Goal: Task Accomplishment & Management: Use online tool/utility

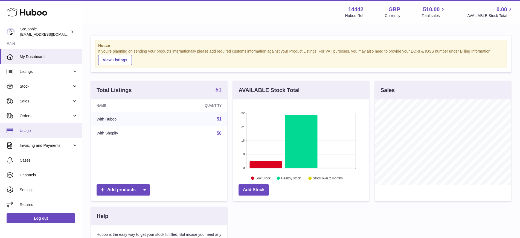
scroll to position [85, 136]
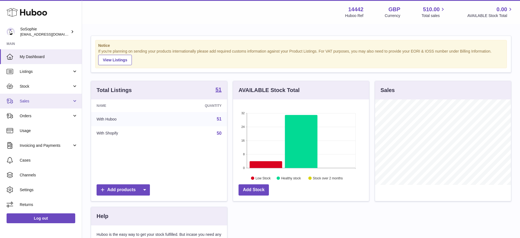
click at [36, 103] on span "Sales" at bounding box center [46, 101] width 52 height 5
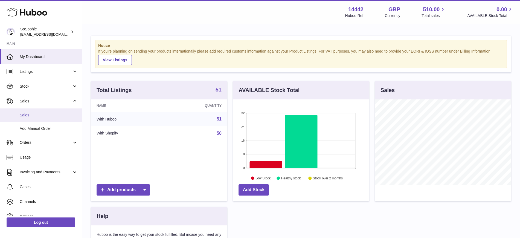
click at [38, 114] on span "Sales" at bounding box center [49, 114] width 58 height 5
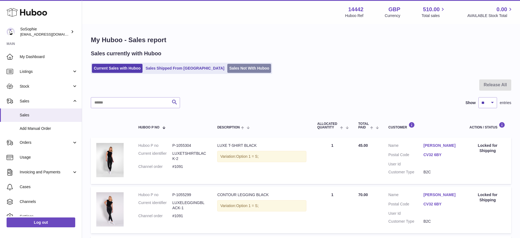
drag, startPoint x: 222, startPoint y: 69, endPoint x: 238, endPoint y: 70, distance: 16.2
click at [227, 69] on link "Sales Not With Huboo" at bounding box center [249, 68] width 44 height 9
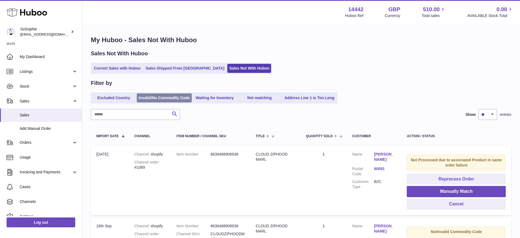
click at [161, 97] on link "Invalid/No Commodity Code" at bounding box center [164, 97] width 55 height 9
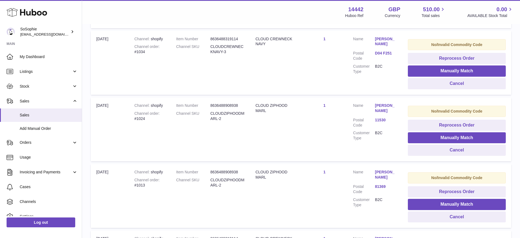
scroll to position [251, 0]
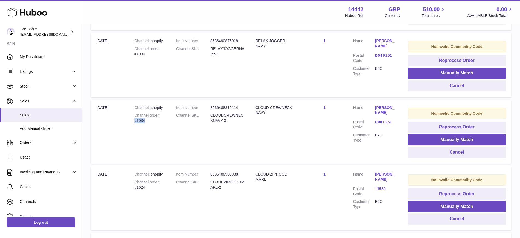
drag, startPoint x: 154, startPoint y: 120, endPoint x: 134, endPoint y: 121, distance: 19.2
click at [134, 121] on div "Channel order #1034" at bounding box center [149, 118] width 31 height 10
copy div "#1034"
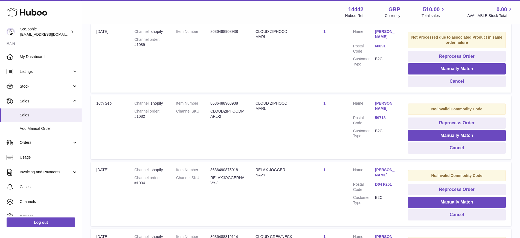
scroll to position [0, 0]
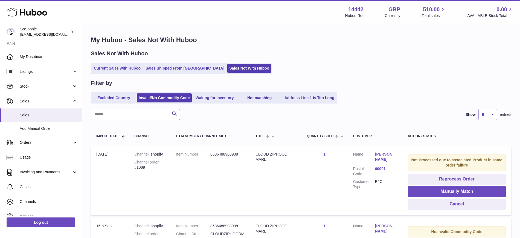
drag, startPoint x: 129, startPoint y: 115, endPoint x: 126, endPoint y: 115, distance: 3.0
click at [128, 115] on input "text" at bounding box center [135, 114] width 89 height 11
paste input "*****"
type input "*****"
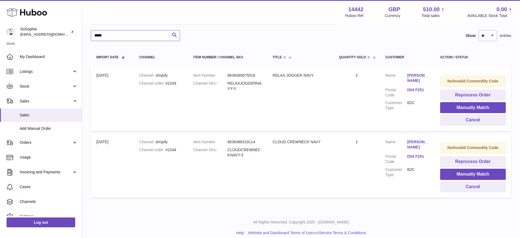
scroll to position [85, 0]
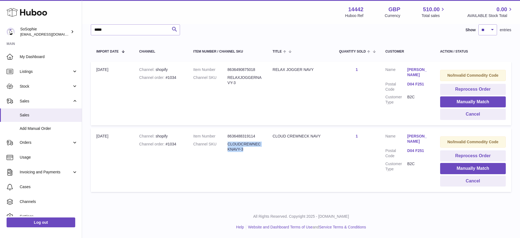
drag, startPoint x: 249, startPoint y: 150, endPoint x: 230, endPoint y: 146, distance: 20.0
click at [230, 146] on dd "CLOUDCREWNECKNAVY-3" at bounding box center [245, 146] width 34 height 10
copy dd "CLOUDCREWNECKNAVY-3"
click at [37, 70] on span "Listings" at bounding box center [46, 71] width 52 height 5
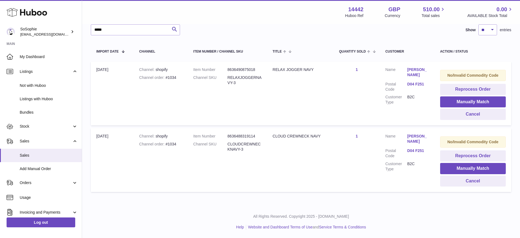
click at [305, 157] on td "Title CLOUD CREWNECK NAVY" at bounding box center [300, 160] width 66 height 64
click at [459, 168] on button "Manually Match" at bounding box center [473, 168] width 66 height 11
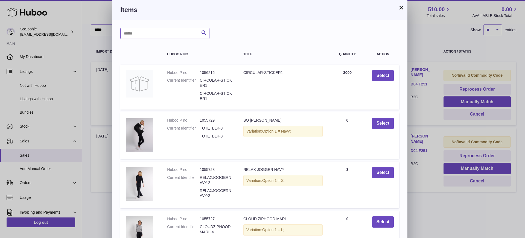
click at [163, 33] on input "text" at bounding box center [164, 33] width 89 height 11
paste input "*******"
type input "*******"
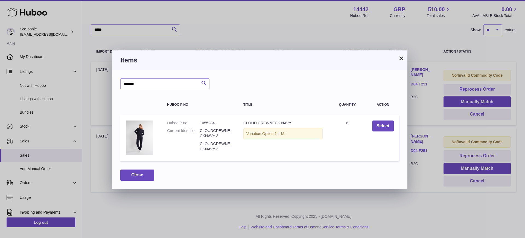
click at [402, 57] on button "×" at bounding box center [401, 58] width 7 height 7
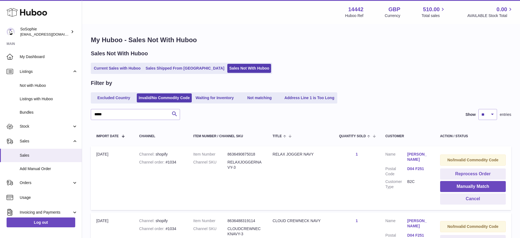
scroll to position [34, 0]
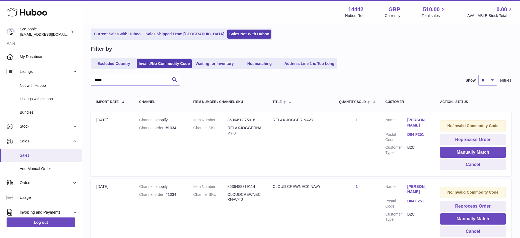
click at [30, 154] on span "Sales" at bounding box center [49, 155] width 58 height 5
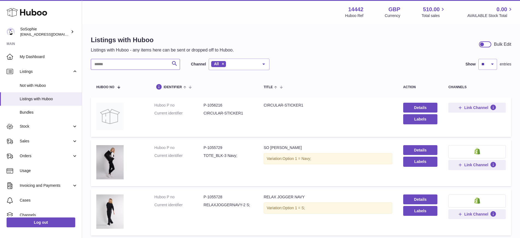
click at [125, 61] on input "text" at bounding box center [135, 64] width 89 height 11
paste input "**********"
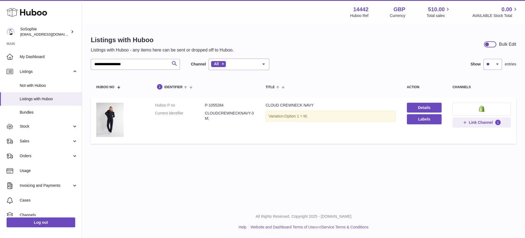
click at [218, 103] on dd "P-1055284" at bounding box center [230, 105] width 50 height 5
copy dd "1055284"
click at [222, 107] on dd "P-1055284" at bounding box center [230, 105] width 50 height 5
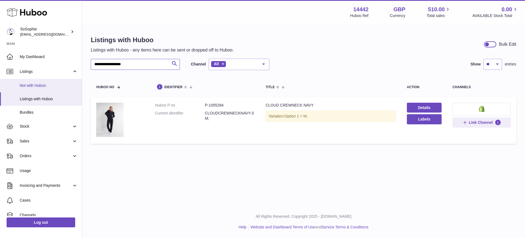
drag, startPoint x: 150, startPoint y: 63, endPoint x: 0, endPoint y: 80, distance: 150.8
click at [0, 74] on div "**********" at bounding box center [262, 119] width 525 height 238
paste input "text"
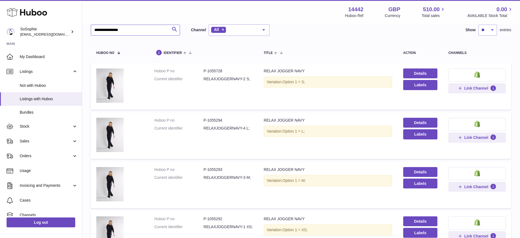
scroll to position [68, 0]
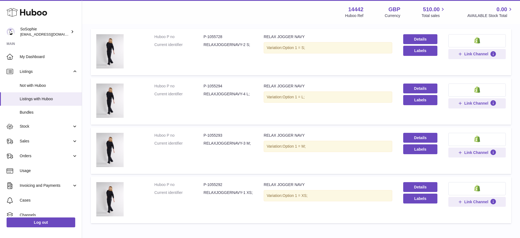
click at [216, 134] on dd "P-1055293" at bounding box center [228, 135] width 49 height 5
copy dd "1055293"
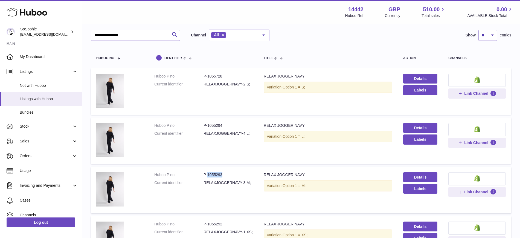
scroll to position [0, 0]
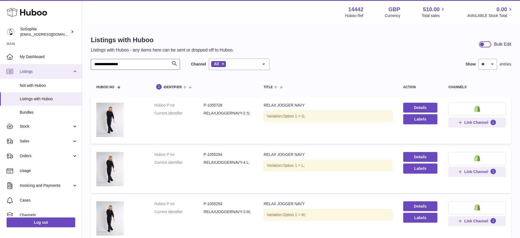
drag, startPoint x: 146, startPoint y: 60, endPoint x: 22, endPoint y: 66, distance: 124.1
click at [0, 66] on div "**********" at bounding box center [260, 168] width 520 height 337
paste input "*"
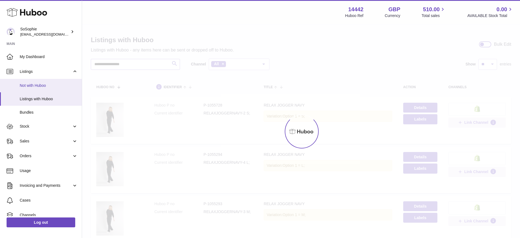
type input "**********"
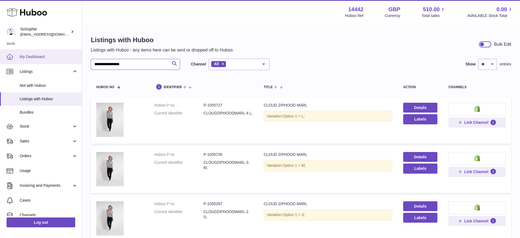
drag, startPoint x: 155, startPoint y: 65, endPoint x: 0, endPoint y: 54, distance: 155.0
click at [0, 54] on div "**********" at bounding box center [260, 168] width 520 height 337
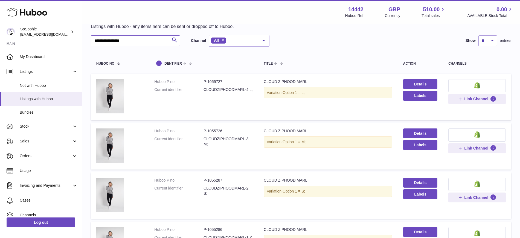
scroll to position [68, 0]
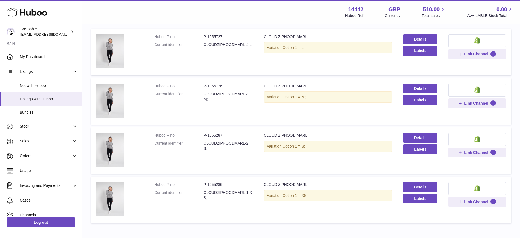
drag, startPoint x: 225, startPoint y: 136, endPoint x: 216, endPoint y: 134, distance: 9.8
click at [225, 136] on dd "P-1055287" at bounding box center [228, 135] width 49 height 5
click at [216, 134] on dd "P-1055287" at bounding box center [228, 135] width 49 height 5
copy dd "1055287"
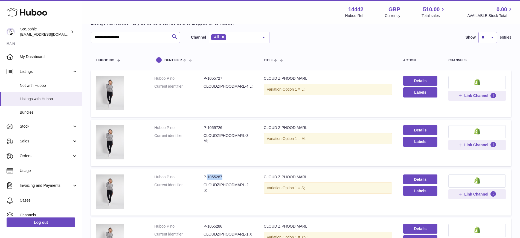
scroll to position [0, 0]
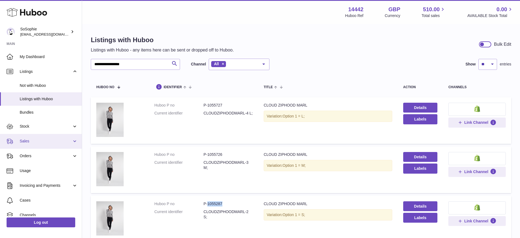
click at [34, 147] on link "Sales" at bounding box center [41, 141] width 82 height 15
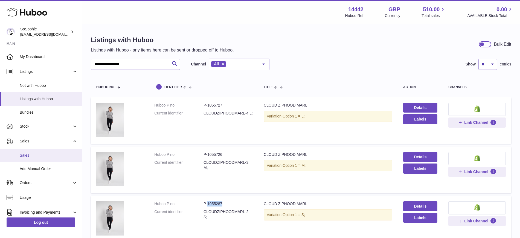
click at [37, 151] on link "Sales" at bounding box center [41, 155] width 82 height 13
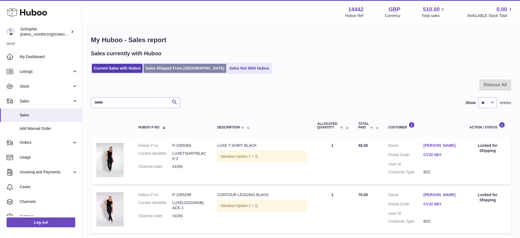
click at [161, 70] on link "Sales Shipped From [GEOGRAPHIC_DATA]" at bounding box center [185, 68] width 83 height 9
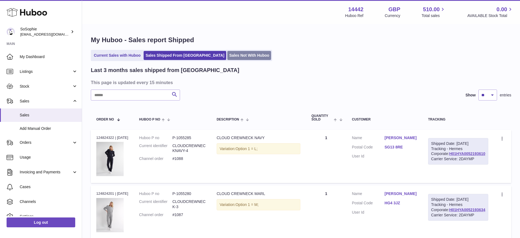
click at [227, 54] on link "Sales Not With Huboo" at bounding box center [249, 55] width 44 height 9
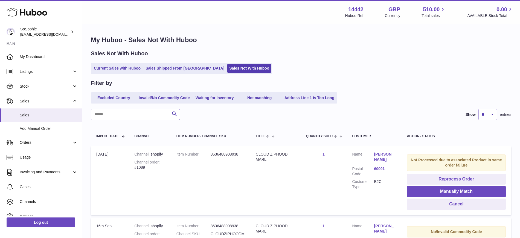
click at [113, 114] on input "text" at bounding box center [135, 114] width 89 height 11
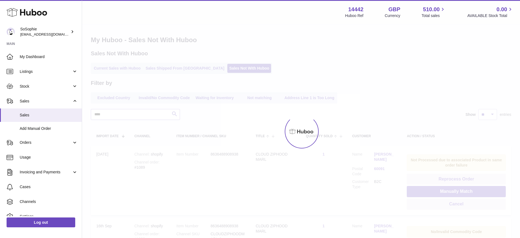
type input "****"
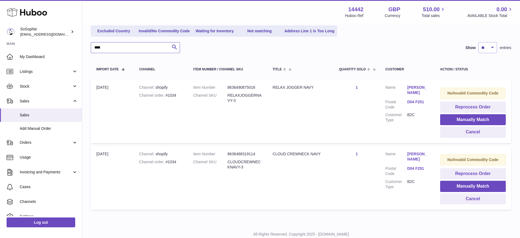
scroll to position [68, 0]
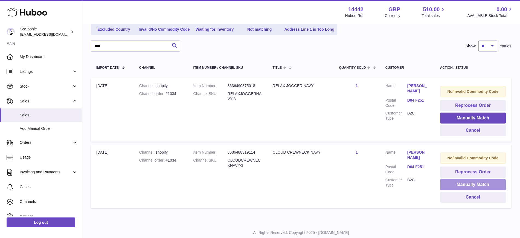
click at [454, 183] on button "Manually Match" at bounding box center [473, 184] width 66 height 11
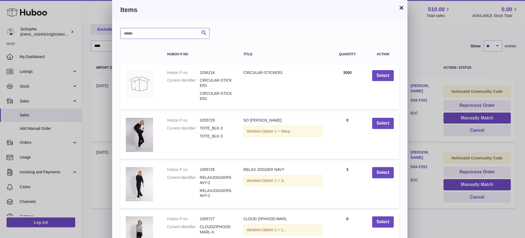
click at [155, 32] on input "text" at bounding box center [164, 33] width 89 height 11
paste input "*******"
type input "*******"
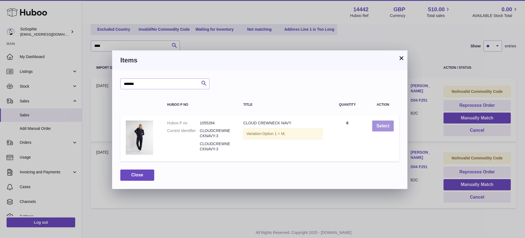
click at [383, 127] on button "Select" at bounding box center [383, 125] width 22 height 11
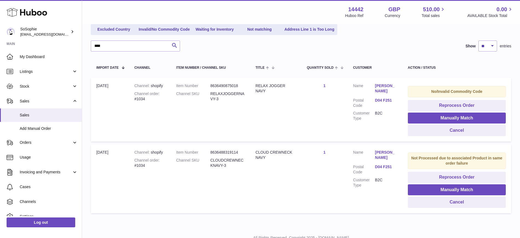
drag, startPoint x: 257, startPoint y: 89, endPoint x: 257, endPoint y: 83, distance: 5.5
click at [257, 83] on div "RELAX JOGGER NAVY" at bounding box center [276, 88] width 40 height 10
drag, startPoint x: 265, startPoint y: 91, endPoint x: 258, endPoint y: 87, distance: 7.7
click at [258, 87] on div "RELAX JOGGER NAVY" at bounding box center [276, 88] width 40 height 10
click at [271, 92] on div "RELAX JOGGER NAVY" at bounding box center [276, 88] width 40 height 10
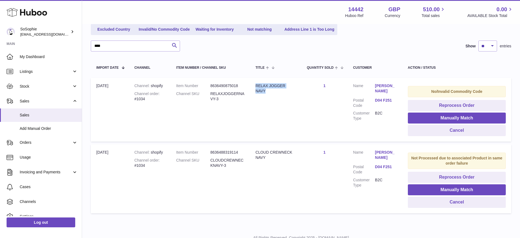
drag, startPoint x: 276, startPoint y: 92, endPoint x: 252, endPoint y: 83, distance: 25.3
click at [252, 83] on td "Title RELAX JOGGER NAVY" at bounding box center [275, 110] width 51 height 64
copy div "RELAX JOGGER NAVY"
drag, startPoint x: 433, startPoint y: 120, endPoint x: 424, endPoint y: 119, distance: 9.7
click at [433, 120] on button "Manually Match" at bounding box center [457, 117] width 98 height 11
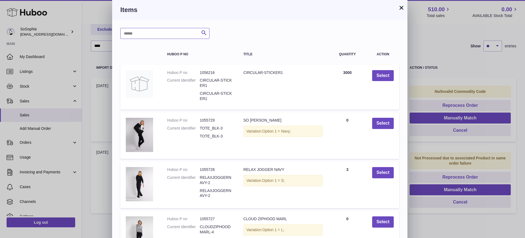
click at [140, 31] on input "text" at bounding box center [164, 33] width 89 height 11
paste input "*******"
type input "*******"
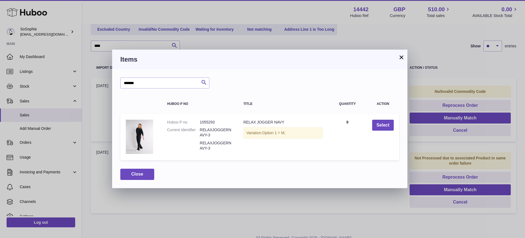
click at [400, 55] on button "×" at bounding box center [401, 57] width 7 height 7
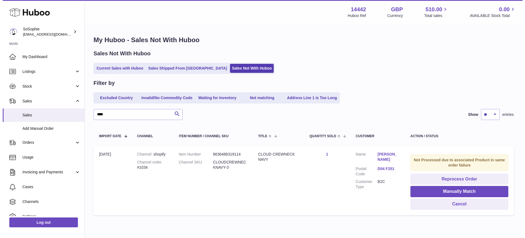
scroll to position [23, 0]
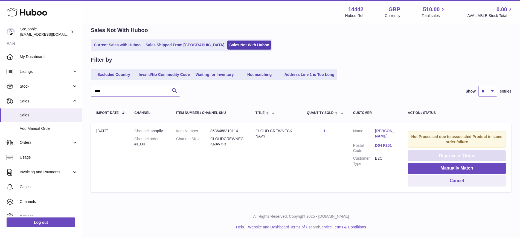
click at [433, 156] on button "Reprocess Order" at bounding box center [457, 155] width 98 height 11
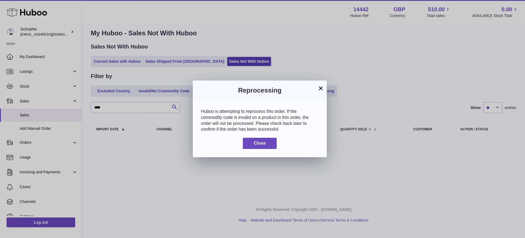
scroll to position [0, 0]
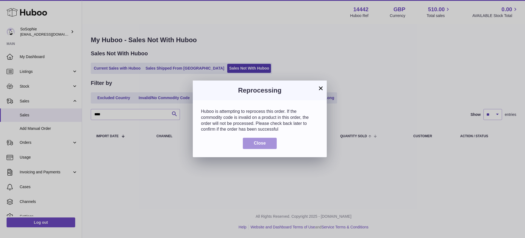
click at [254, 141] on span "Close" at bounding box center [260, 143] width 12 height 5
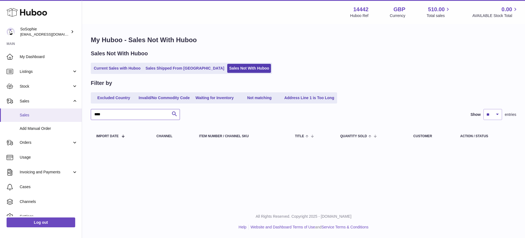
drag, startPoint x: 108, startPoint y: 119, endPoint x: 0, endPoint y: 113, distance: 107.7
click at [0, 113] on div "Huboo SoSophie internalAdmin-14442@internal.huboo.com Main My Dashboard Listing…" at bounding box center [262, 119] width 525 height 238
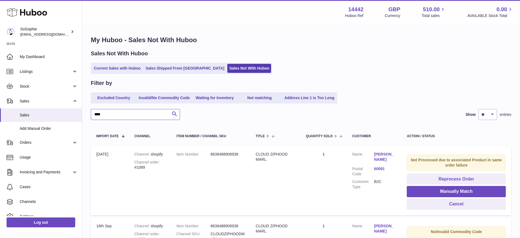
type input "****"
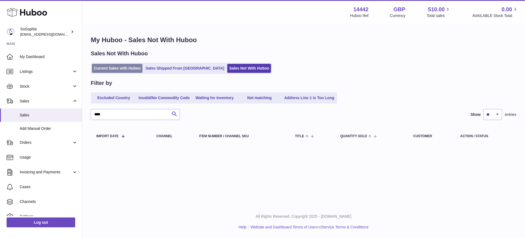
click at [118, 67] on link "Current Sales with Huboo" at bounding box center [117, 68] width 51 height 9
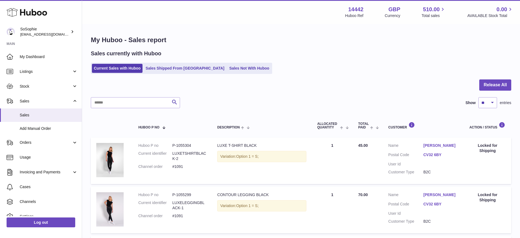
drag, startPoint x: 236, startPoint y: 84, endPoint x: 225, endPoint y: 77, distance: 12.9
click at [238, 83] on div at bounding box center [301, 88] width 421 height 18
click at [234, 70] on link "Sales Not With Huboo" at bounding box center [249, 68] width 44 height 9
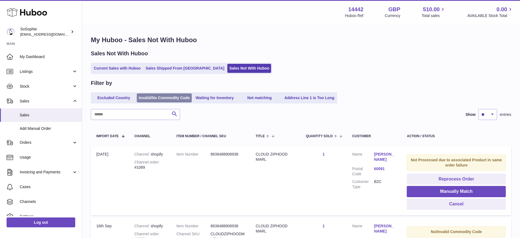
click at [160, 93] on link "Invalid/No Commodity Code" at bounding box center [164, 97] width 55 height 9
drag, startPoint x: 134, startPoint y: 109, endPoint x: 132, endPoint y: 117, distance: 8.4
click at [134, 110] on input "text" at bounding box center [135, 114] width 89 height 11
type input "****"
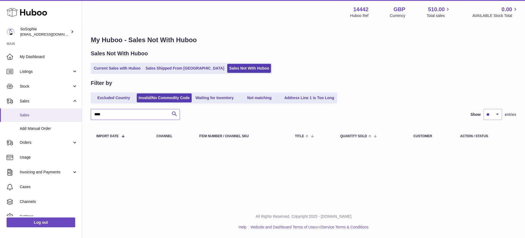
drag, startPoint x: 112, startPoint y: 117, endPoint x: 69, endPoint y: 116, distance: 42.4
click at [69, 116] on div "Huboo SoSophie internalAdmin-14442@internal.huboo.com Main My Dashboard Listing…" at bounding box center [262, 119] width 525 height 238
click at [121, 69] on link "Current Sales with Huboo" at bounding box center [117, 68] width 51 height 9
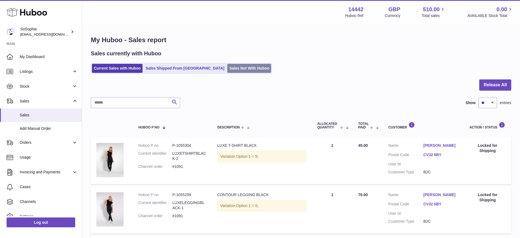
click at [227, 69] on link "Sales Not With Huboo" at bounding box center [249, 68] width 44 height 9
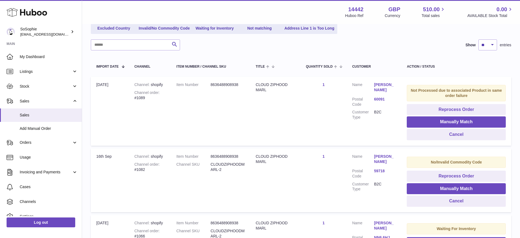
scroll to position [68, 0]
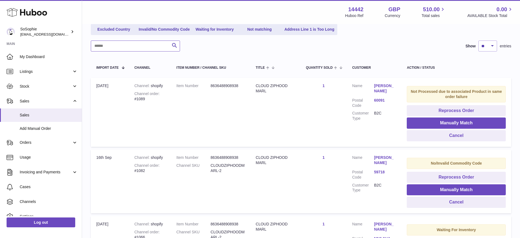
click at [117, 48] on input "text" at bounding box center [135, 45] width 89 height 11
drag, startPoint x: 278, startPoint y: 167, endPoint x: 256, endPoint y: 157, distance: 24.0
click at [256, 157] on td "Title CLOUD ZIPHOOD MARL" at bounding box center [275, 181] width 50 height 64
copy div "CLOUD ZIPHOOD MARL"
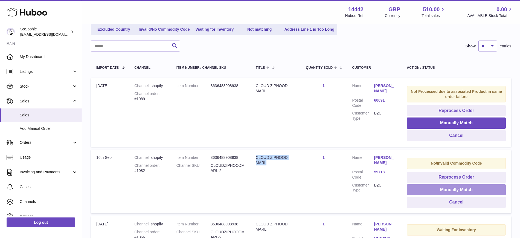
click at [440, 188] on button "Manually Match" at bounding box center [456, 189] width 99 height 11
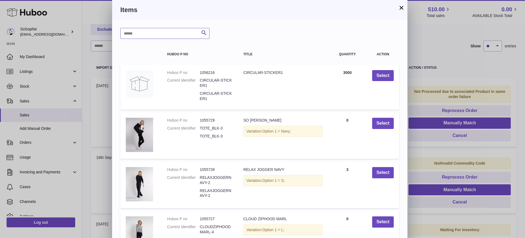
click at [151, 38] on input "text" at bounding box center [164, 33] width 89 height 11
paste input "*******"
type input "*******"
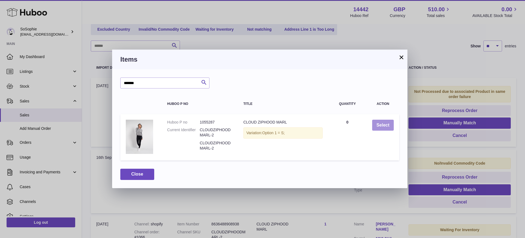
click at [377, 125] on button "Select" at bounding box center [383, 125] width 22 height 11
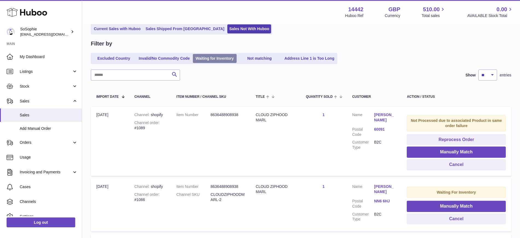
scroll to position [0, 0]
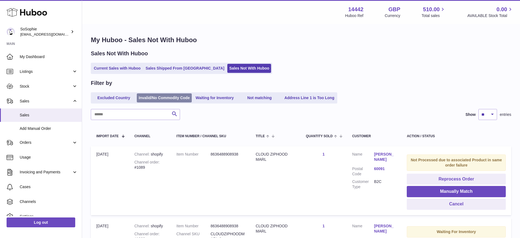
click at [164, 99] on link "Invalid/No Commodity Code" at bounding box center [164, 97] width 55 height 9
drag, startPoint x: 130, startPoint y: 114, endPoint x: 118, endPoint y: 118, distance: 12.4
click at [124, 116] on input "text" at bounding box center [135, 114] width 89 height 11
type input "****"
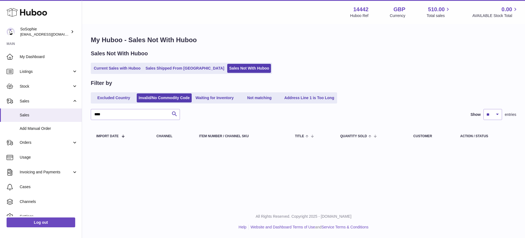
drag, startPoint x: 221, startPoint y: 69, endPoint x: 194, endPoint y: 84, distance: 30.9
click at [227, 69] on link "Sales Not With Huboo" at bounding box center [249, 68] width 44 height 9
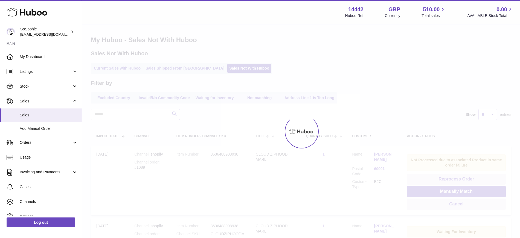
click at [131, 118] on input "text" at bounding box center [135, 114] width 89 height 11
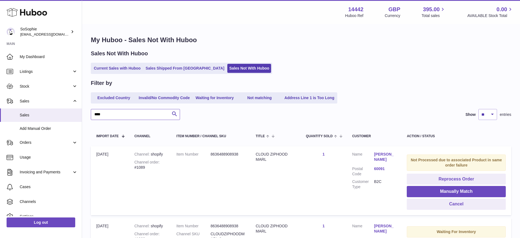
type input "****"
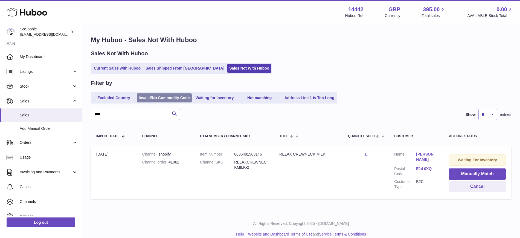
click at [165, 97] on link "Invalid/No Commodity Code" at bounding box center [164, 97] width 55 height 9
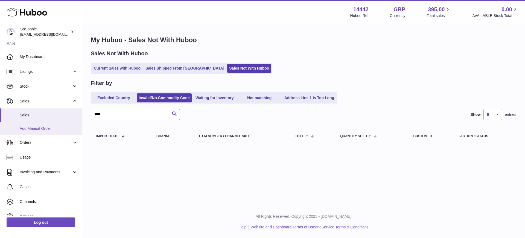
drag, startPoint x: 118, startPoint y: 115, endPoint x: 0, endPoint y: 131, distance: 119.6
click at [0, 131] on div "Huboo SoSophie internalAdmin-14442@internal.huboo.com Main My Dashboard Listing…" at bounding box center [262, 119] width 525 height 238
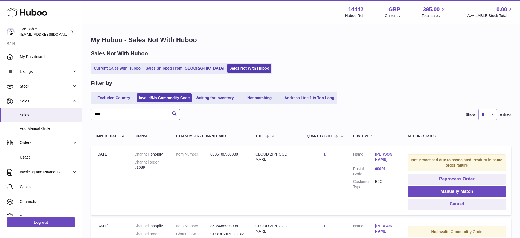
type input "****"
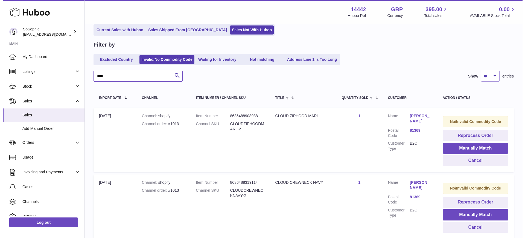
scroll to position [50, 0]
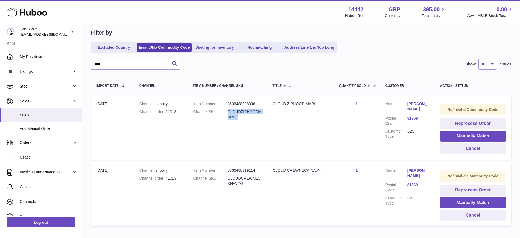
drag, startPoint x: 245, startPoint y: 119, endPoint x: 228, endPoint y: 113, distance: 18.8
click at [228, 113] on dd "CLOUDZIPHOODMARL-2" at bounding box center [245, 114] width 34 height 10
copy dd "CLOUDZIPHOODMARL-2"
click at [453, 204] on button "Manually Match" at bounding box center [473, 202] width 66 height 11
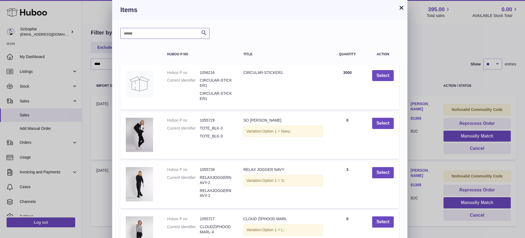
click at [145, 31] on input "text" at bounding box center [164, 33] width 89 height 11
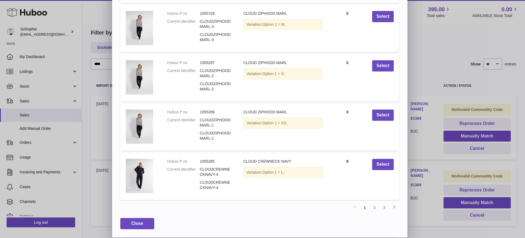
scroll to position [0, 0]
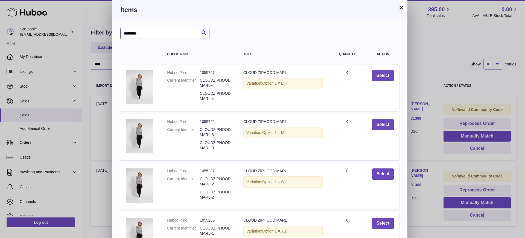
type input "*********"
click at [400, 9] on button "×" at bounding box center [401, 7] width 7 height 7
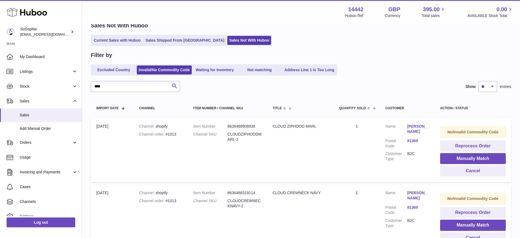
scroll to position [16, 0]
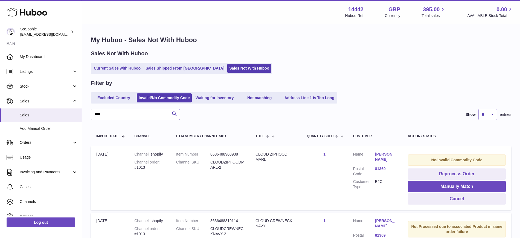
click at [136, 118] on input "****" at bounding box center [135, 114] width 89 height 11
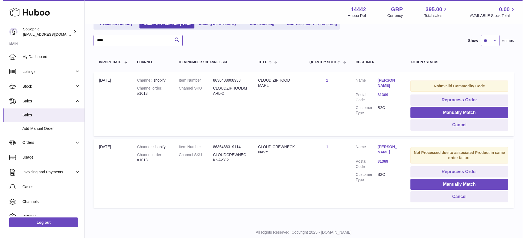
scroll to position [90, 0]
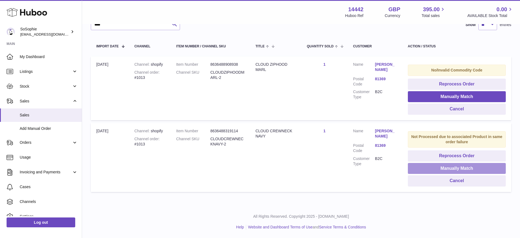
click at [452, 170] on button "Manually Match" at bounding box center [457, 168] width 98 height 11
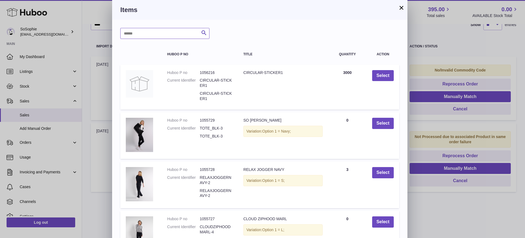
click at [151, 36] on input "text" at bounding box center [164, 33] width 89 height 11
type input "*********"
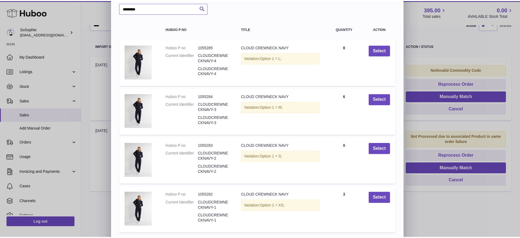
scroll to position [0, 0]
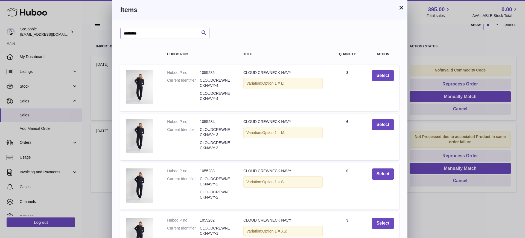
click at [401, 5] on button "×" at bounding box center [401, 7] width 7 height 7
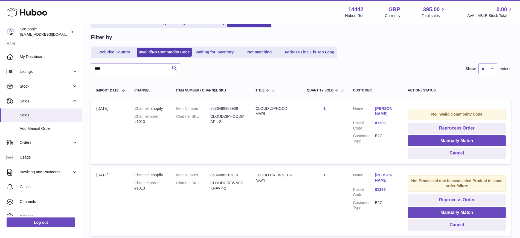
scroll to position [21, 0]
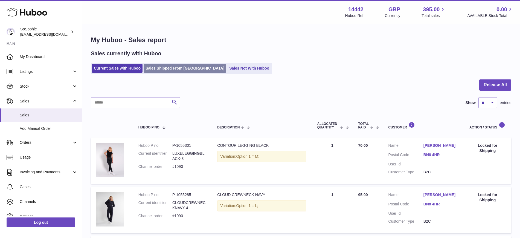
click at [182, 70] on link "Sales Shipped From [GEOGRAPHIC_DATA]" at bounding box center [185, 68] width 83 height 9
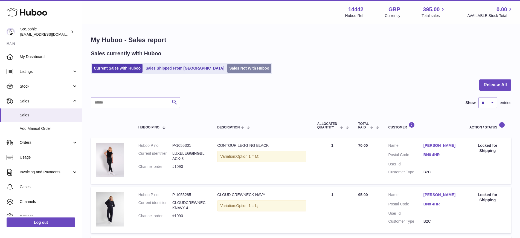
click at [229, 70] on link "Sales Not With Huboo" at bounding box center [249, 68] width 44 height 9
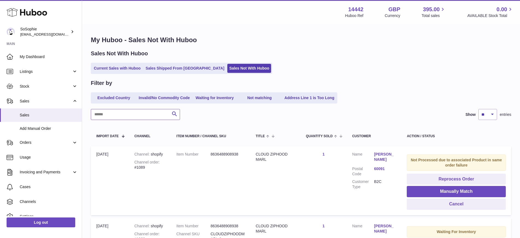
click at [105, 116] on input "text" at bounding box center [135, 114] width 89 height 11
type input "****"
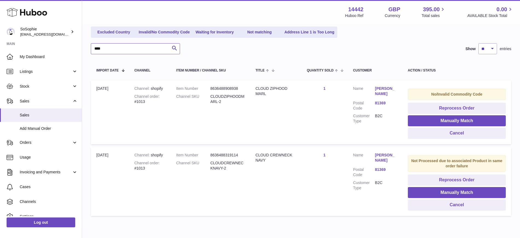
scroll to position [56, 0]
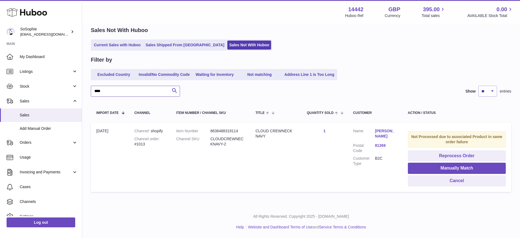
click at [127, 91] on input "****" at bounding box center [135, 91] width 89 height 11
click at [119, 41] on link "Current Sales with Huboo" at bounding box center [117, 44] width 51 height 9
